Goal: Find specific page/section: Find specific page/section

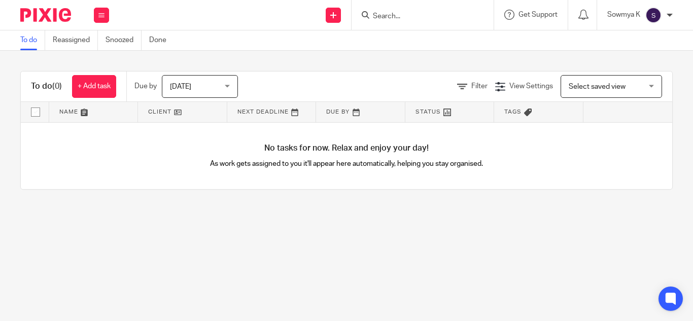
click at [411, 13] on input "Search" at bounding box center [417, 16] width 91 height 9
type input "fitw"
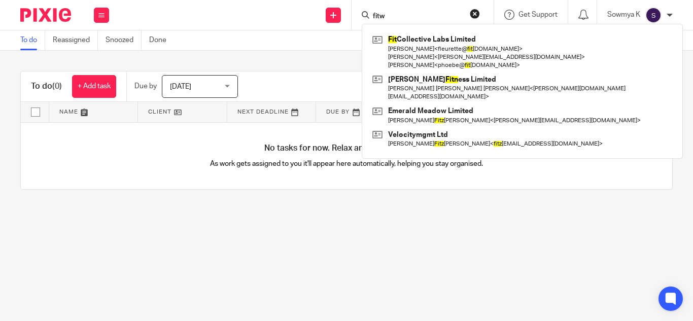
drag, startPoint x: 404, startPoint y: 15, endPoint x: 370, endPoint y: 18, distance: 34.6
click at [370, 18] on div "fitw" at bounding box center [420, 15] width 118 height 13
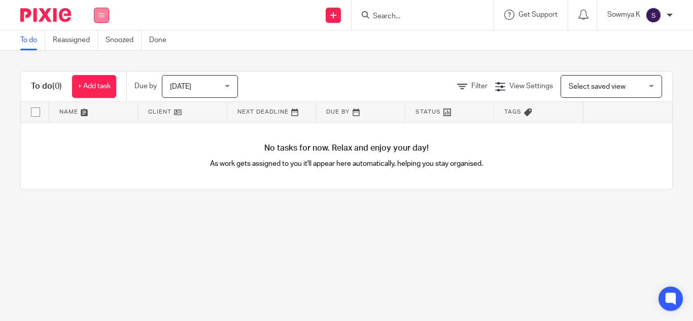
click at [102, 15] on icon at bounding box center [101, 15] width 6 height 6
click at [98, 78] on link "Clients" at bounding box center [99, 77] width 22 height 7
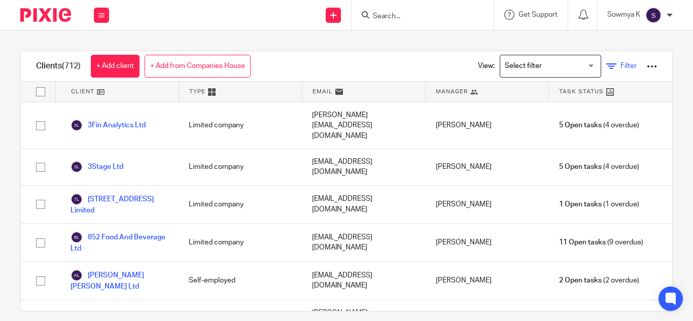
click at [544, 63] on input "Search for option" at bounding box center [548, 66] width 94 height 18
click at [580, 62] on div "Search for option" at bounding box center [548, 65] width 96 height 20
click at [572, 63] on input "Search for option" at bounding box center [548, 66] width 94 height 18
click at [606, 66] on link "Filter" at bounding box center [621, 66] width 30 height 11
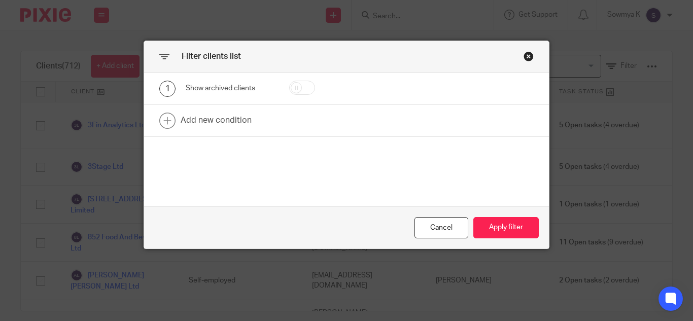
click at [529, 52] on div "Close this dialog window" at bounding box center [528, 56] width 10 height 10
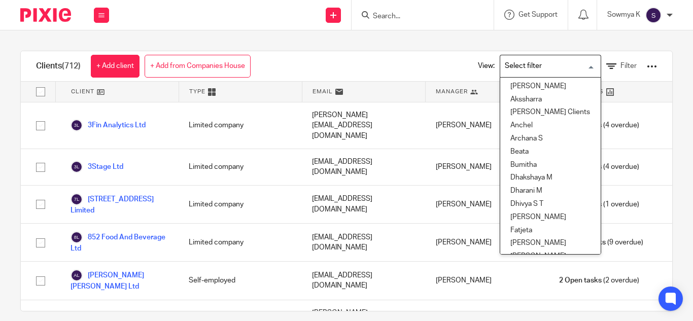
click at [568, 71] on input "Search for option" at bounding box center [548, 66] width 94 height 18
click at [543, 84] on li "Aishwarya" at bounding box center [550, 86] width 100 height 13
